Goal: Task Accomplishment & Management: Manage account settings

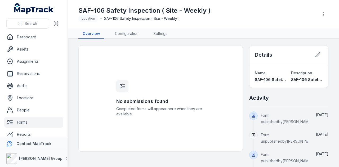
scroll to position [6, 0]
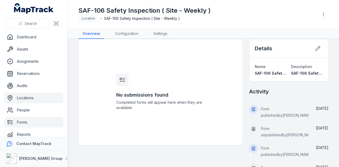
click at [46, 100] on link "Locations" at bounding box center [33, 98] width 59 height 11
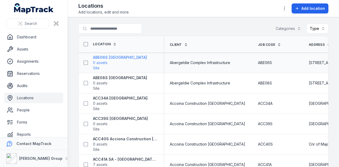
click at [106, 58] on strong "ABE06S [GEOGRAPHIC_DATA]" at bounding box center [120, 57] width 54 height 5
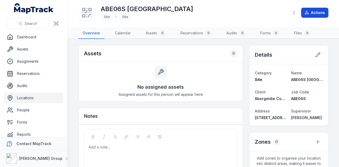
click at [316, 17] on button "Actions" at bounding box center [314, 13] width 27 height 10
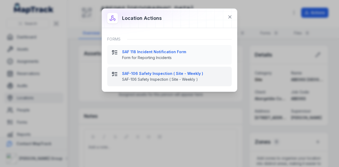
click at [187, 77] on span "SAF-106 Safety Inspection ( Site - Weekly )" at bounding box center [174, 79] width 105 height 5
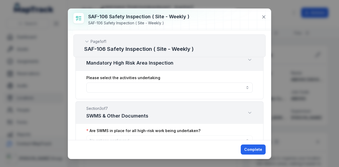
scroll to position [212, 0]
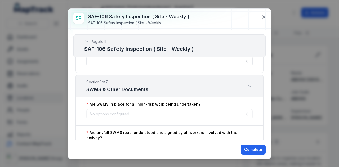
click at [246, 112] on div "No options configured" at bounding box center [169, 114] width 166 height 10
click at [243, 112] on div "No options configured" at bounding box center [169, 114] width 166 height 10
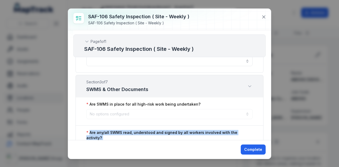
click at [243, 112] on div "No options configured" at bounding box center [169, 114] width 166 height 10
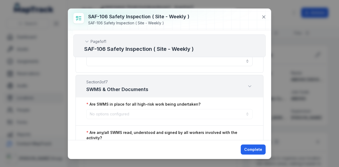
click at [243, 112] on div "No options configured" at bounding box center [169, 114] width 166 height 10
click at [266, 16] on icon at bounding box center [263, 16] width 5 height 5
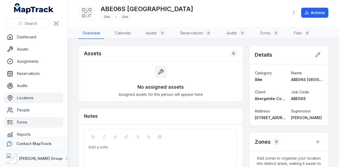
click at [33, 121] on link "Forms" at bounding box center [33, 122] width 59 height 11
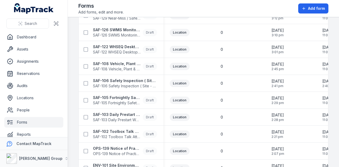
scroll to position [133, 0]
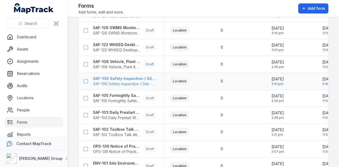
click at [130, 77] on strong "SAF-106 Safety Inspection ( Site - Weekly )" at bounding box center [125, 78] width 64 height 5
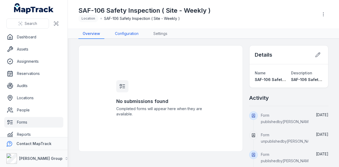
click at [135, 33] on link "Configuration" at bounding box center [127, 34] width 32 height 10
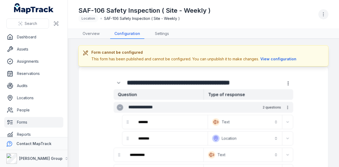
click at [324, 15] on icon "button" at bounding box center [323, 14] width 5 height 5
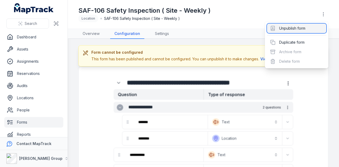
click at [302, 27] on div "Unpublish form" at bounding box center [296, 29] width 59 height 10
